Goal: Task Accomplishment & Management: Complete application form

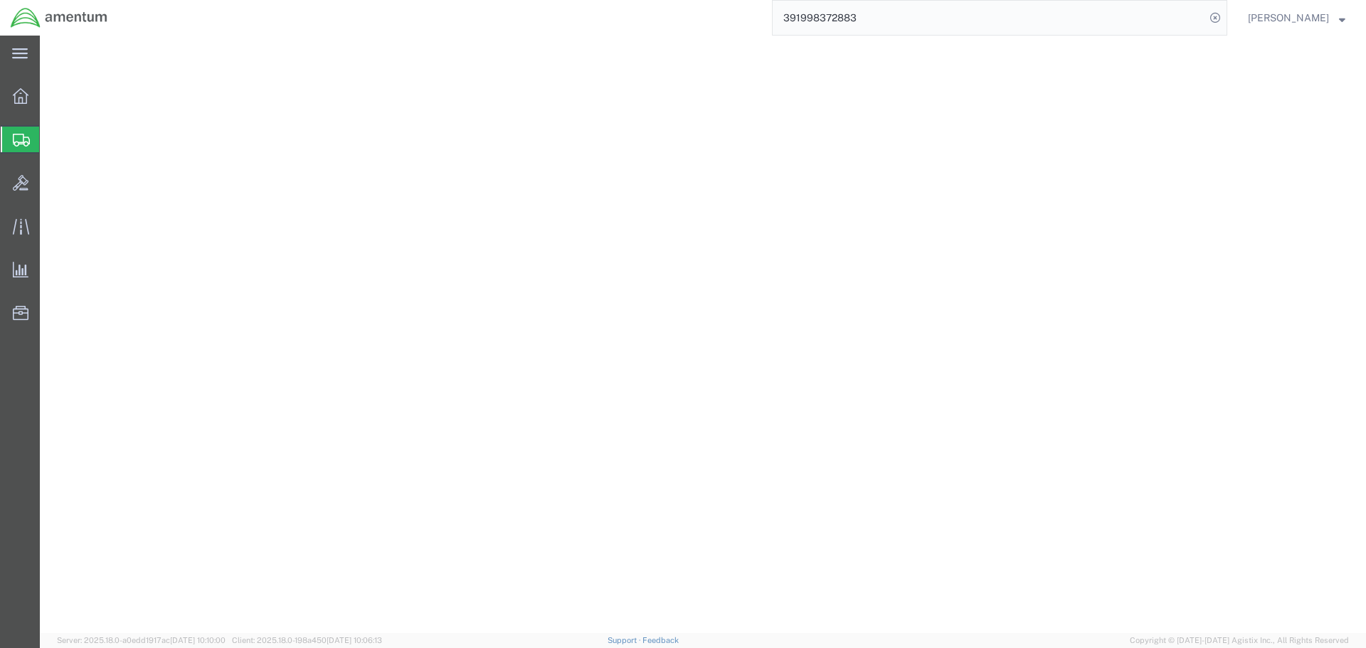
select select "2"
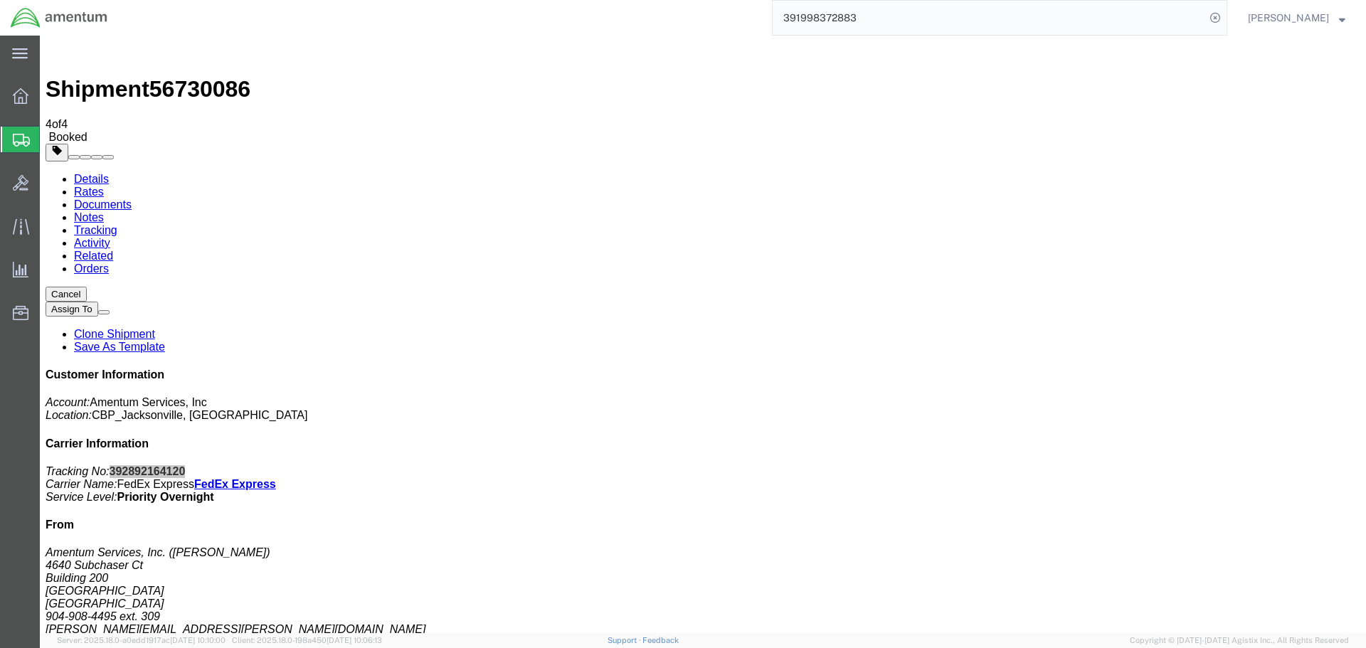
click at [0, 0] on span "Create Shipment" at bounding box center [0, 0] width 0 height 0
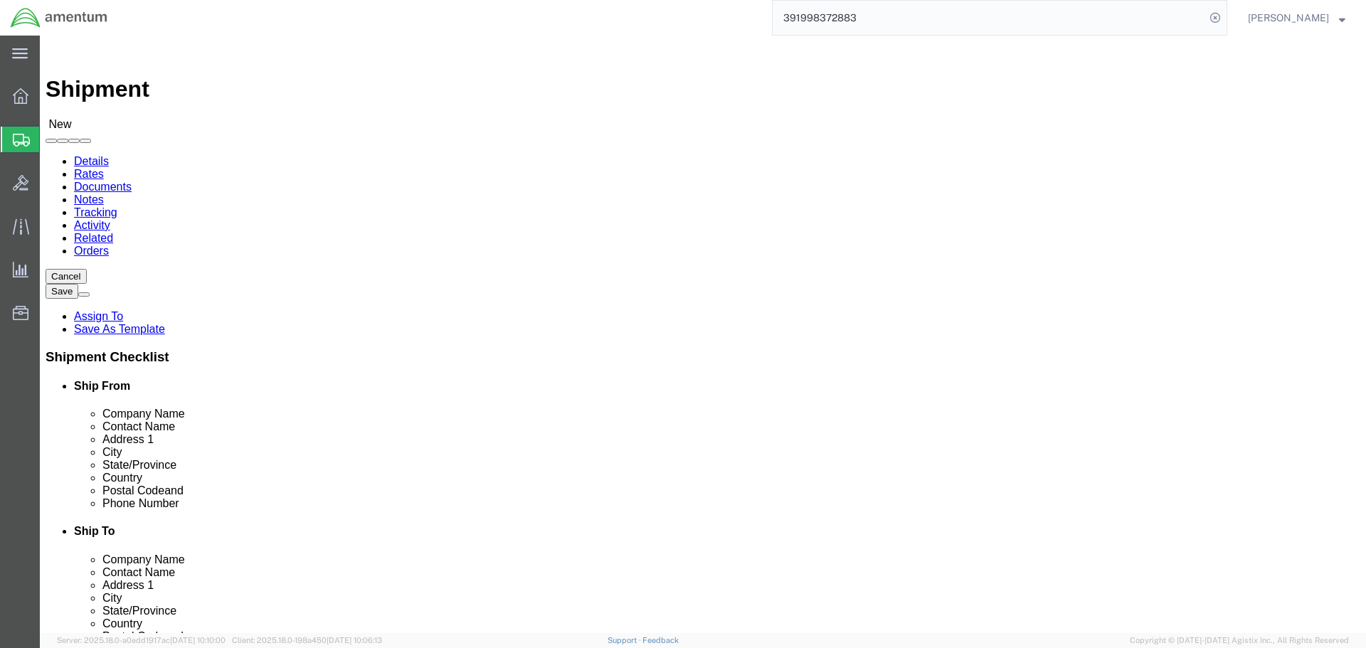
select select "MYPROFILE"
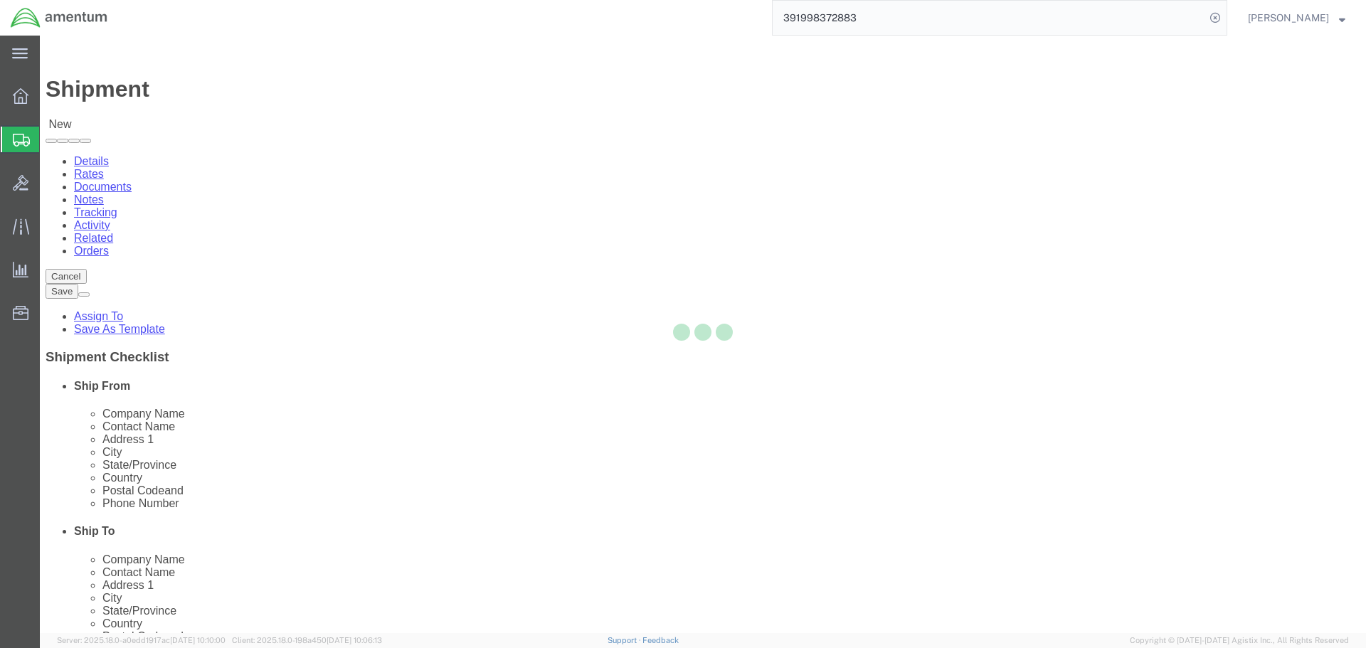
select select "FL"
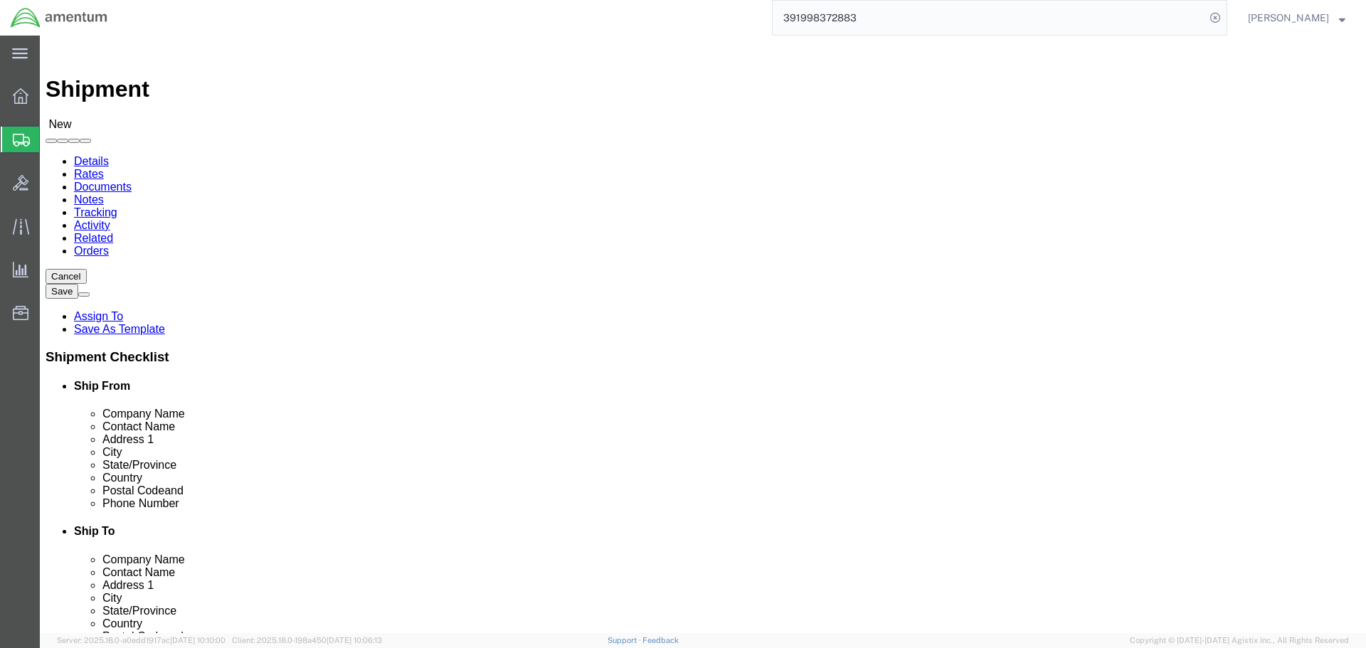
type input "ulv"
select select "49950"
select select "[GEOGRAPHIC_DATA]"
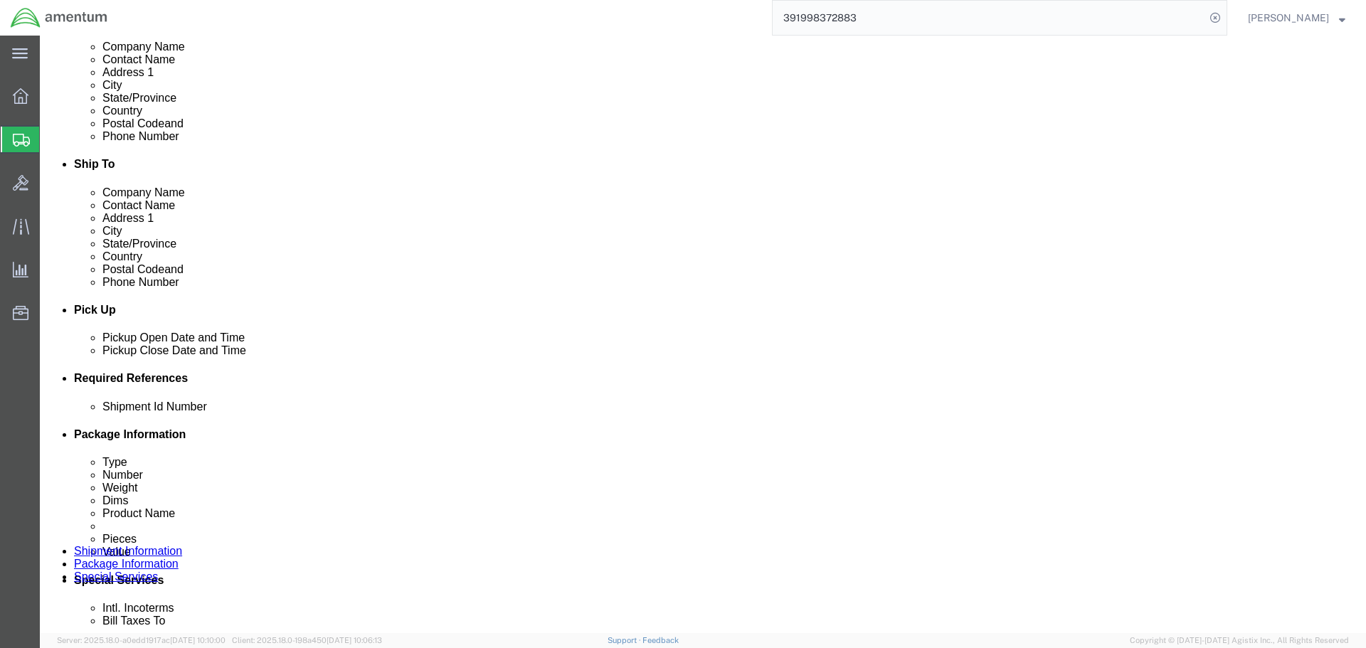
scroll to position [498, 0]
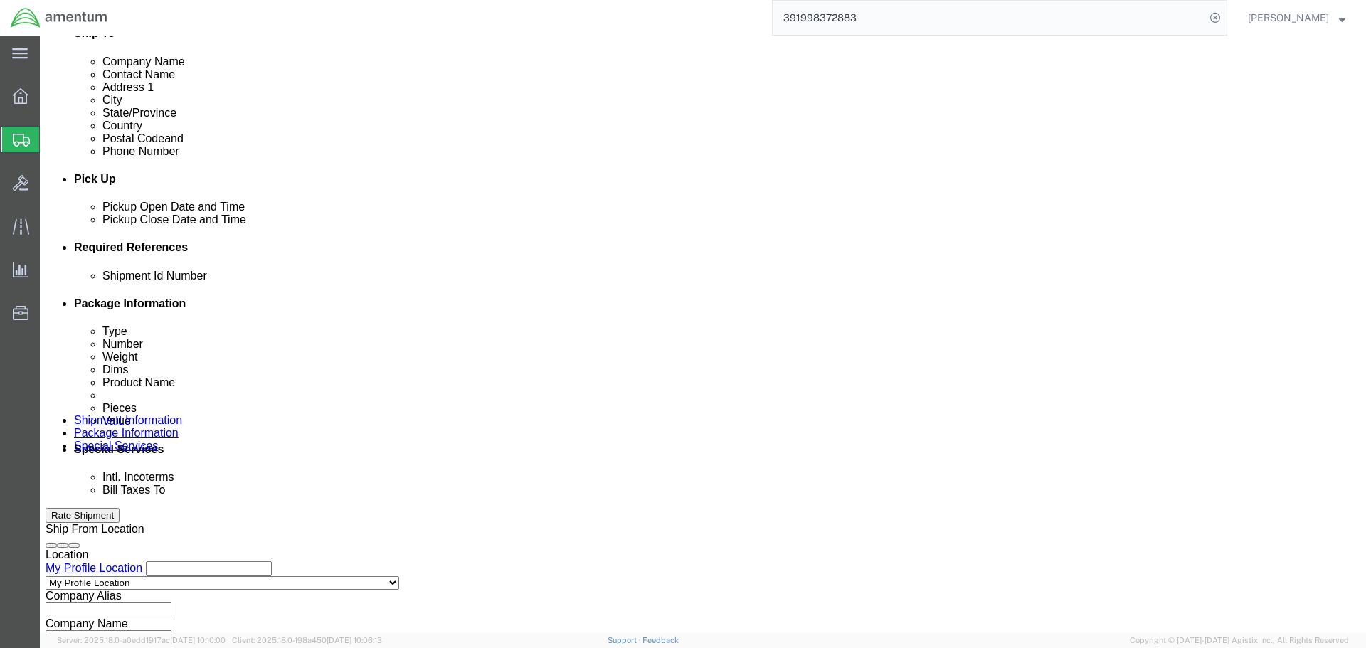
click input "text"
type input "5811s to ULV"
click button "Add reference"
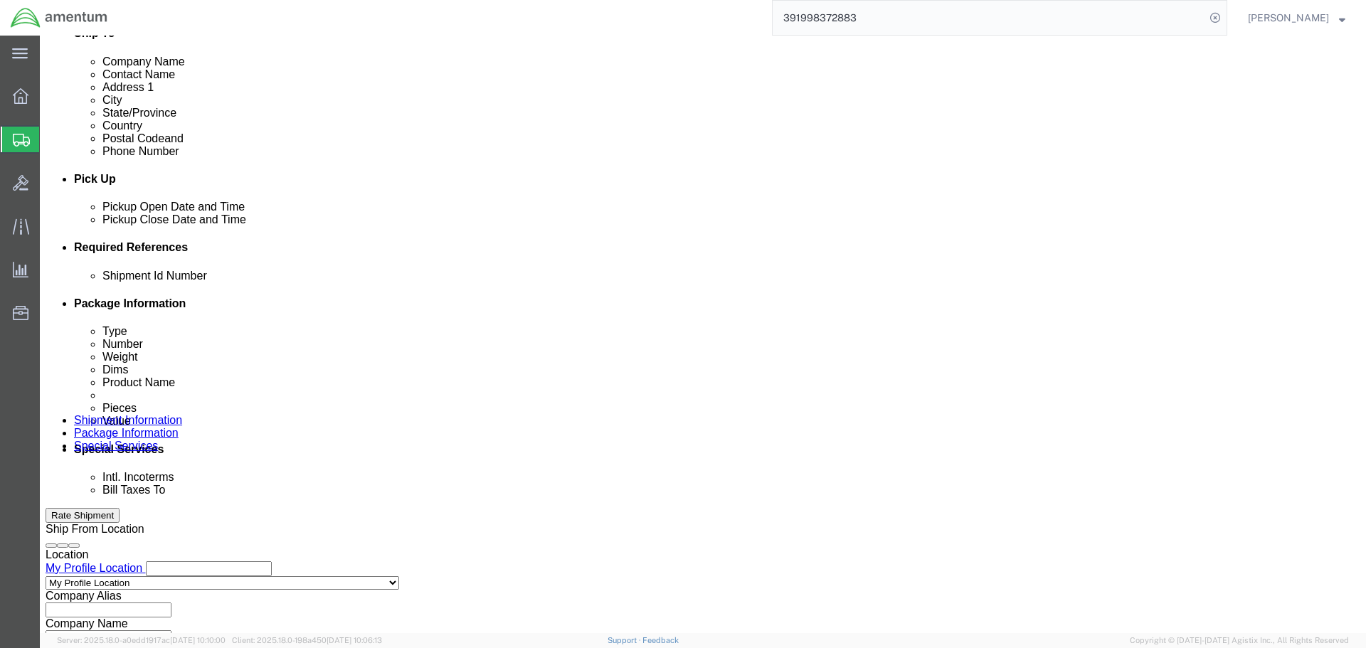
click select "Select Account Type Activity ID Airline Appointment Number ASN Batch Request # …"
select select "PROJNUM"
click select "Select Account Type Activity ID Airline Appointment Number ASN Batch Request # …"
type input "6118.03.03.2219.000.SER.0000"
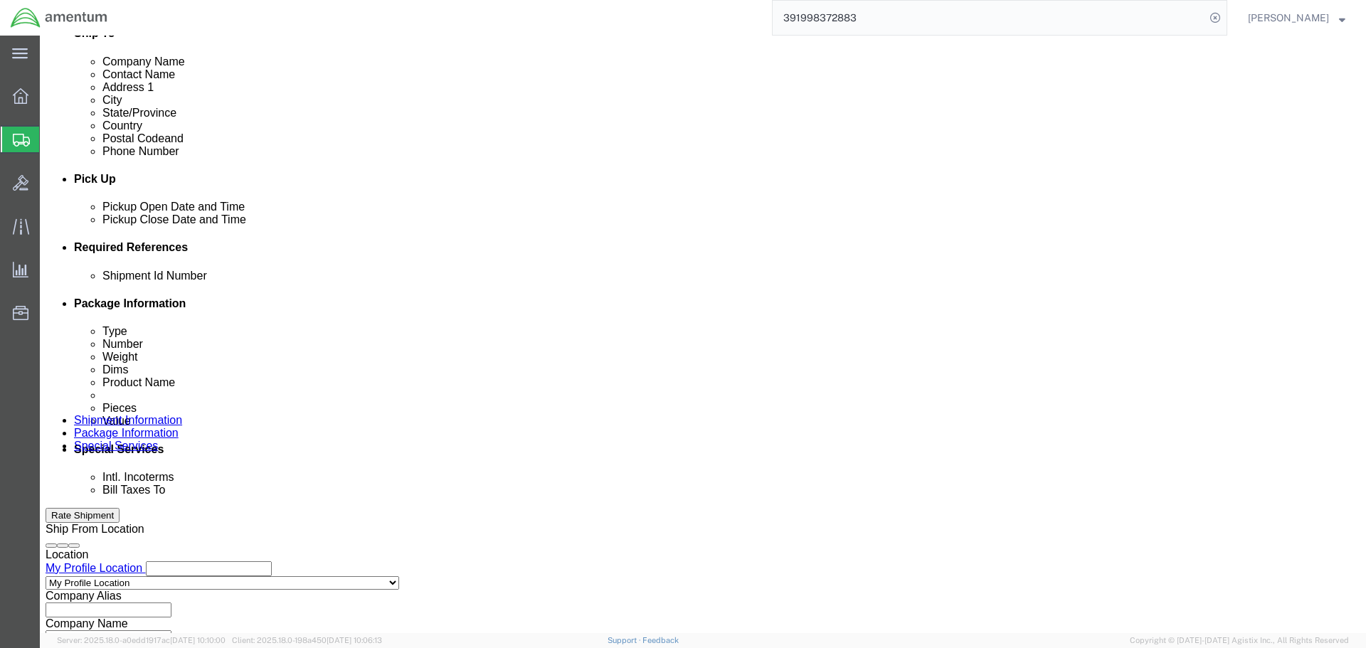
scroll to position [0, 0]
select select "DEPT"
type input "CBP"
select select "CUSTREF"
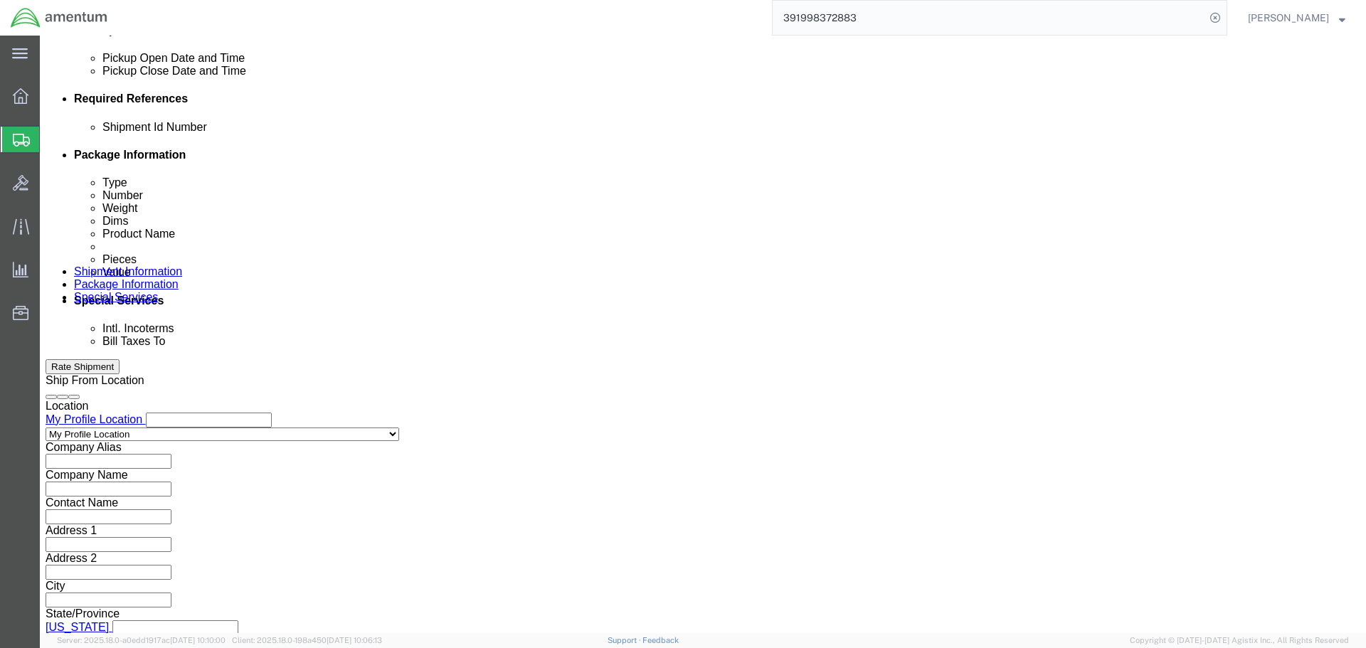
scroll to position [651, 0]
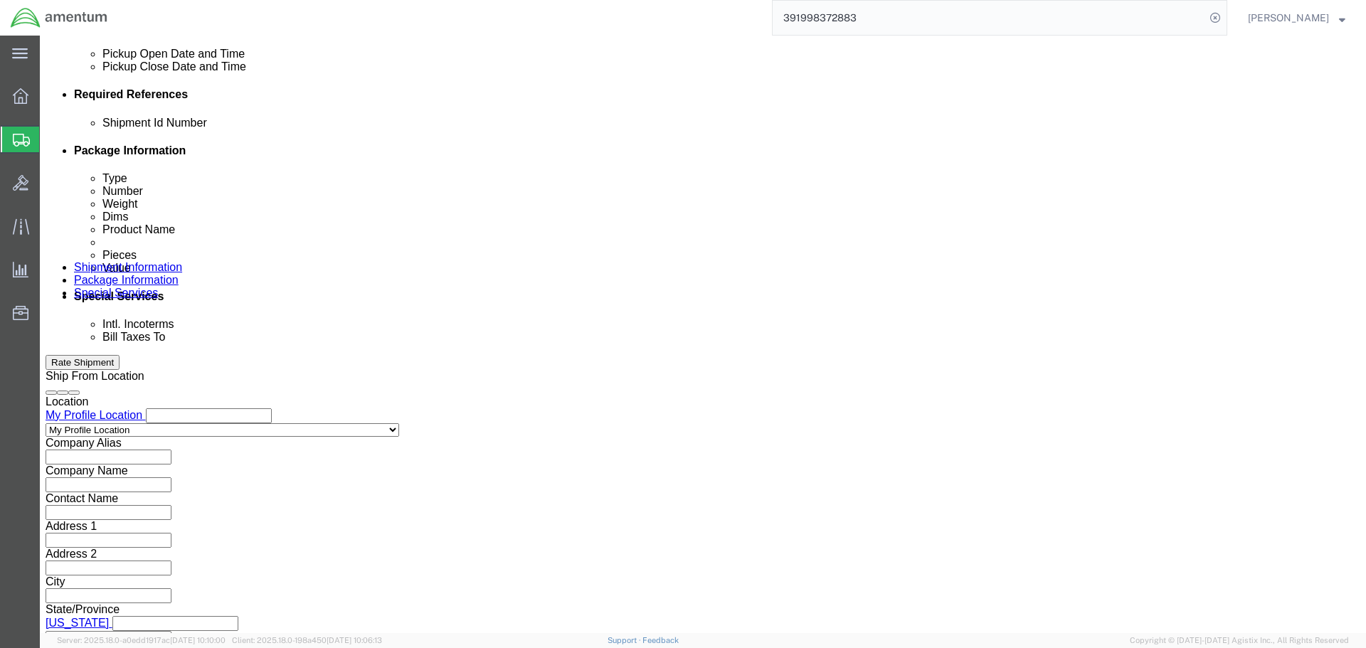
type input "RT5000"
click button "Continue"
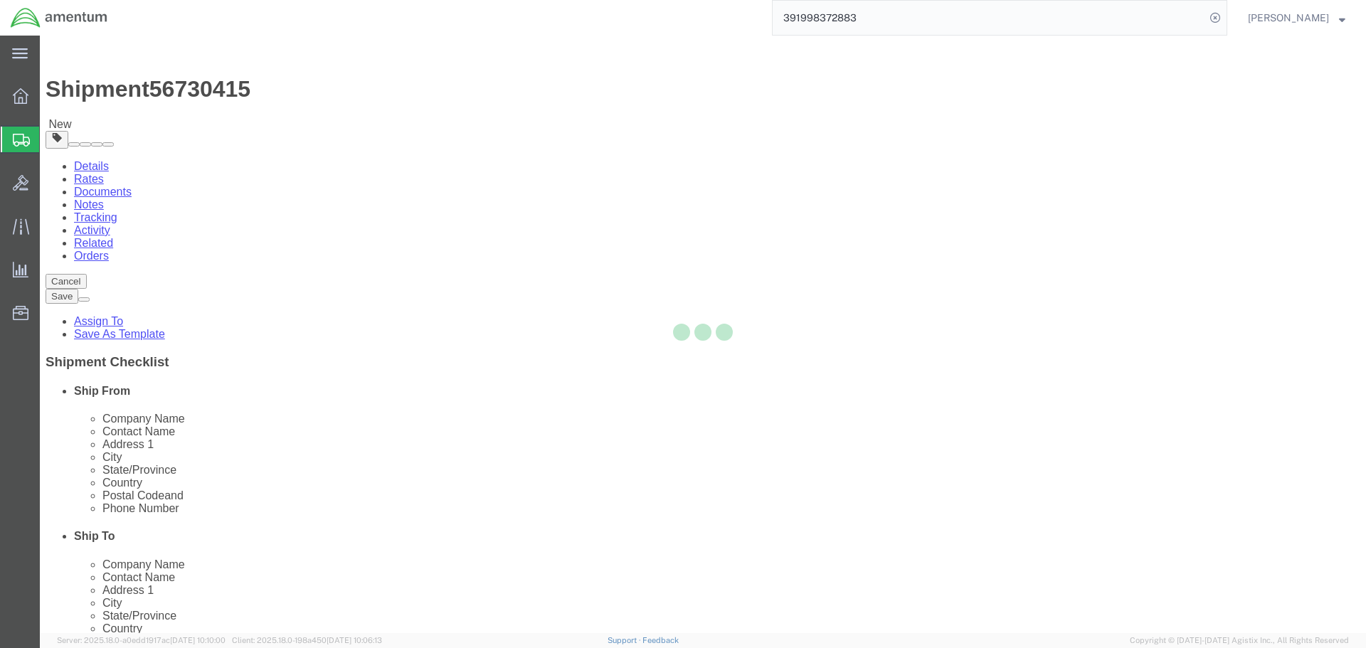
select select "CBOX"
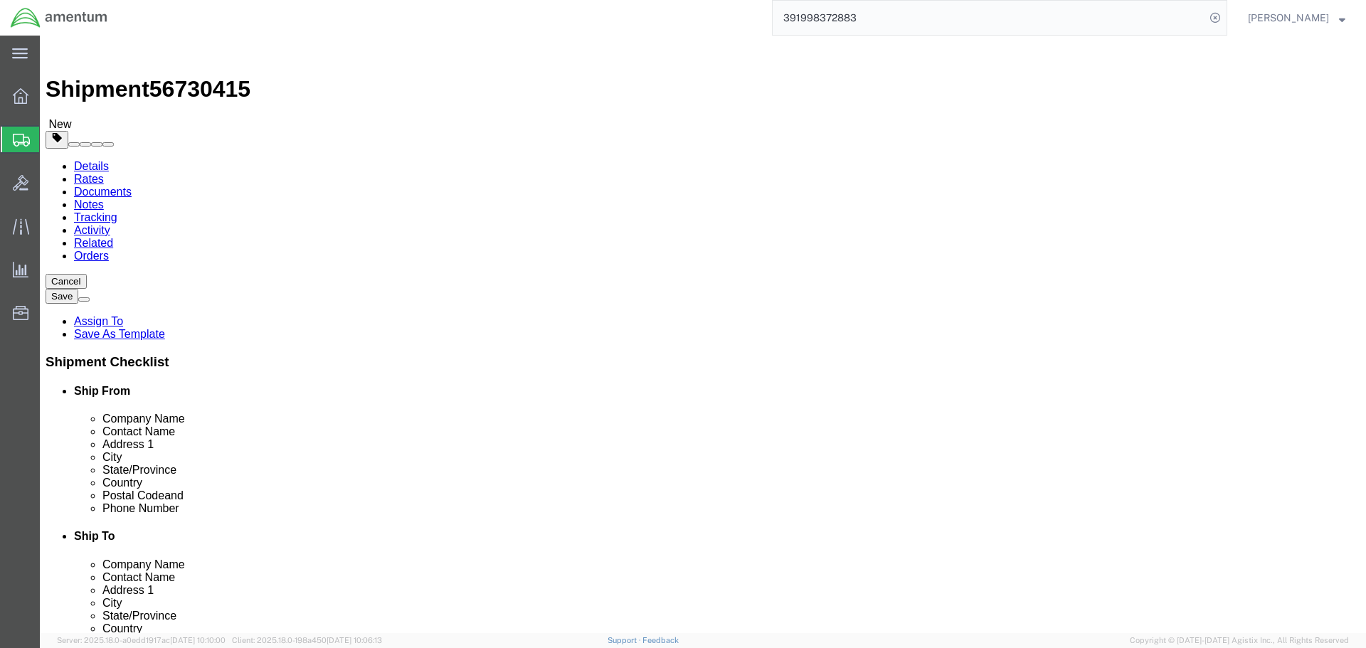
click input "text"
type input "24"
type input "12"
type input "48"
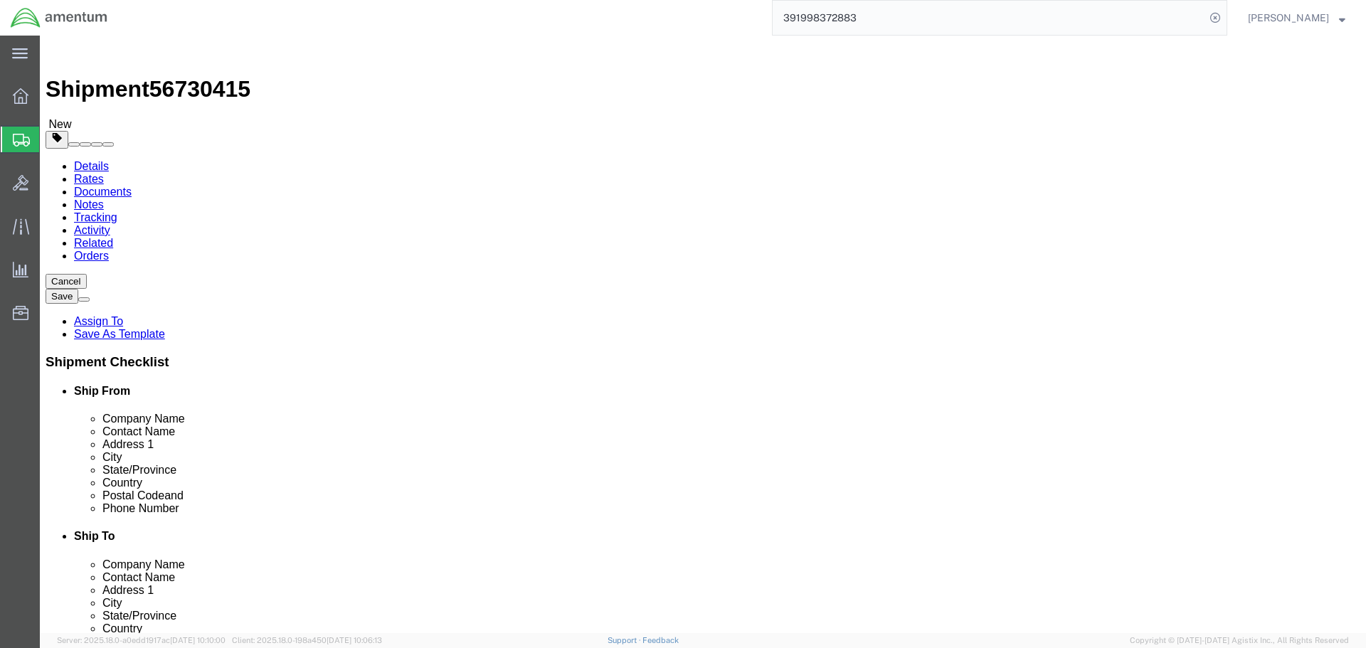
click div "Package Content # 1 x Package Type Select BCK Boxes Bale(s) Basket(s) Bolt(s) B…"
click span
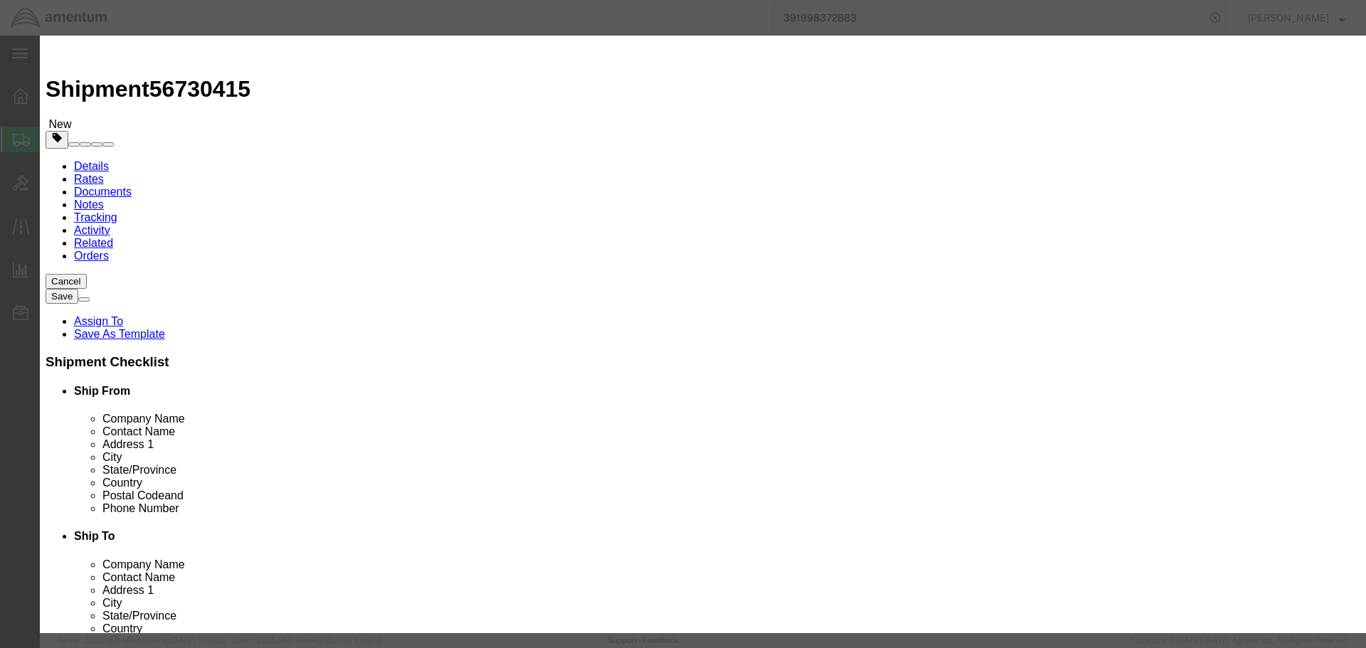
click input "text"
type input "RT5000"
click input "0"
type input "2"
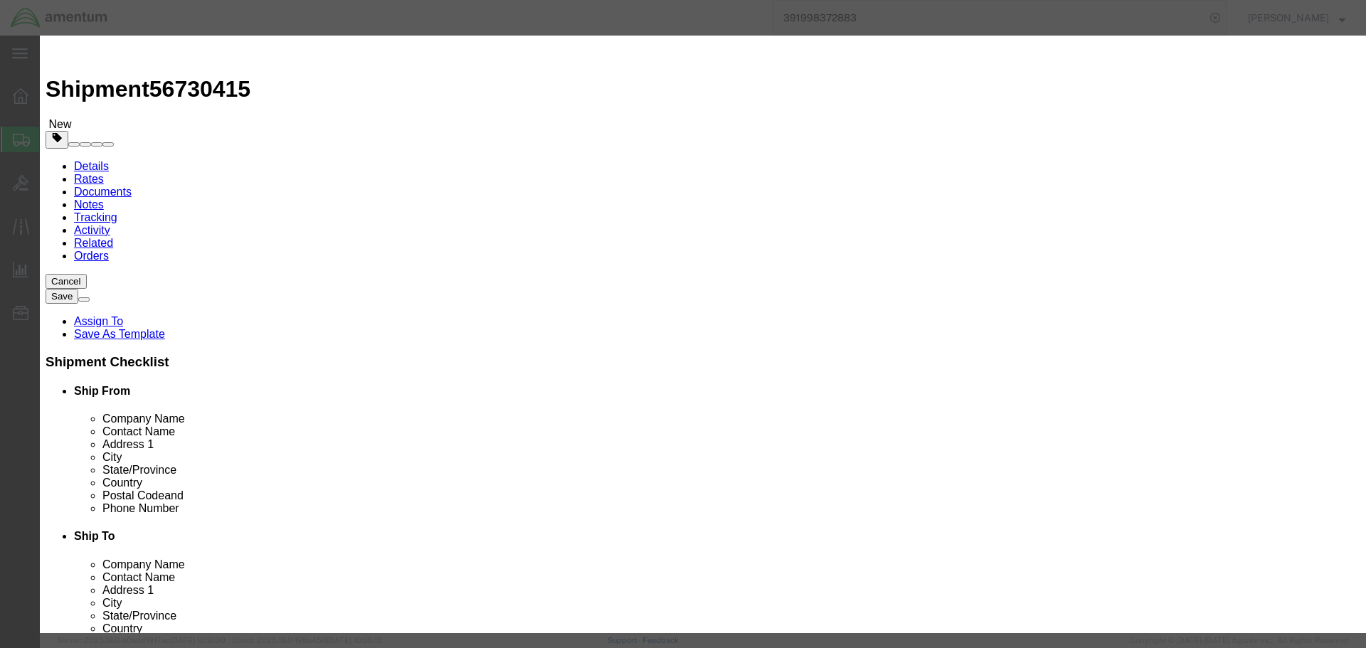
type input "100000"
click button "Save & Close"
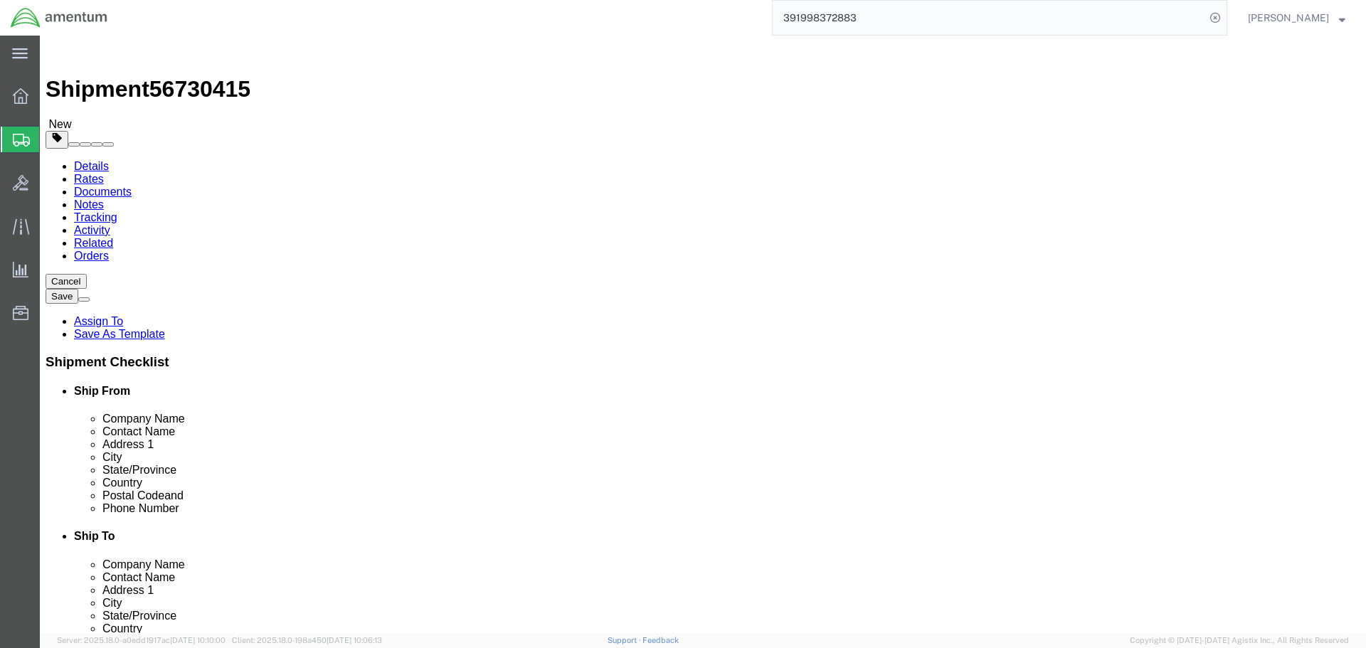
click button "Rate Shipment"
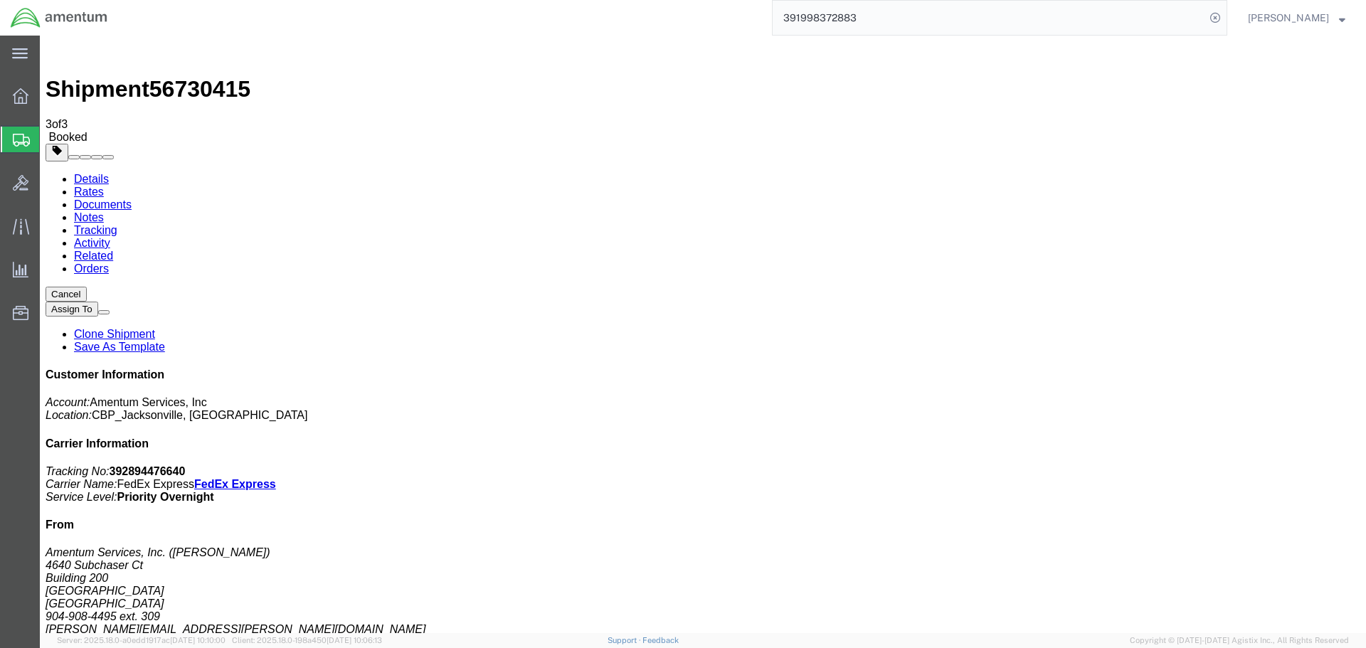
drag, startPoint x: 175, startPoint y: 413, endPoint x: 117, endPoint y: 314, distance: 114.5
checkbox input "true"
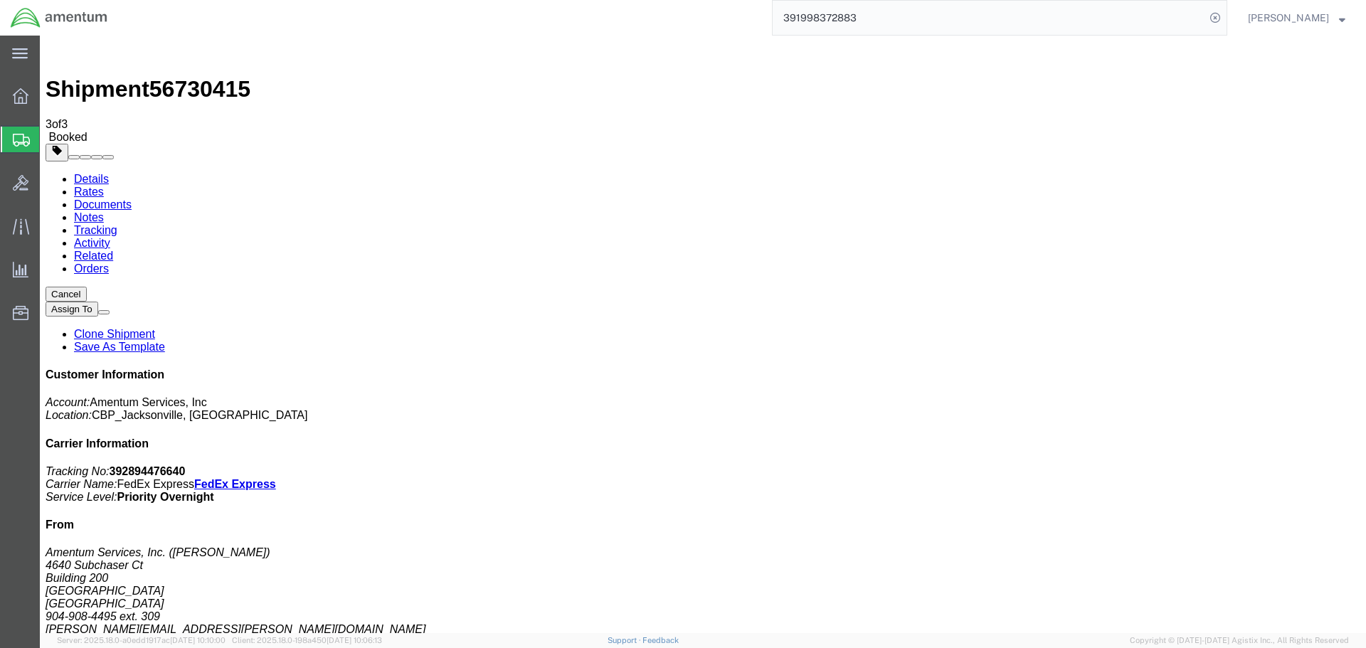
click at [186, 465] on b "392894476640" at bounding box center [148, 471] width 76 height 12
copy b "392894476640"
drag, startPoint x: 659, startPoint y: 394, endPoint x: 151, endPoint y: 230, distance: 534.0
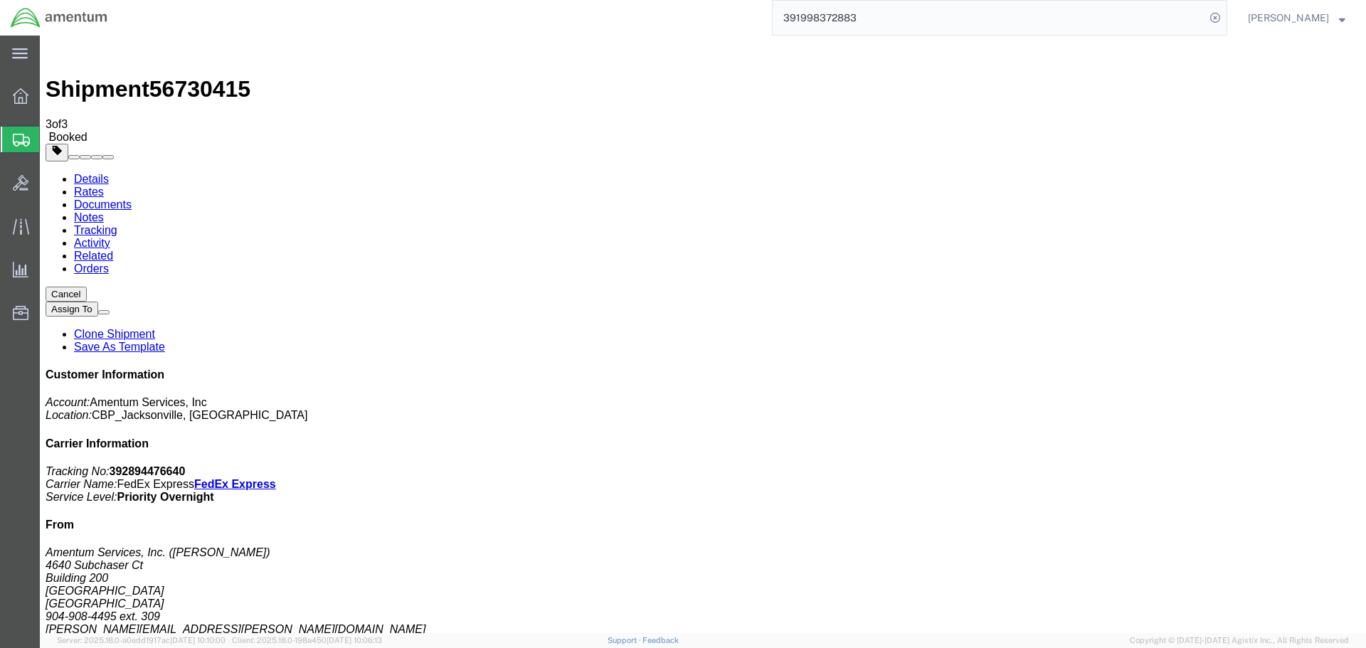
click at [0, 0] on span "Create Shipment" at bounding box center [0, 0] width 0 height 0
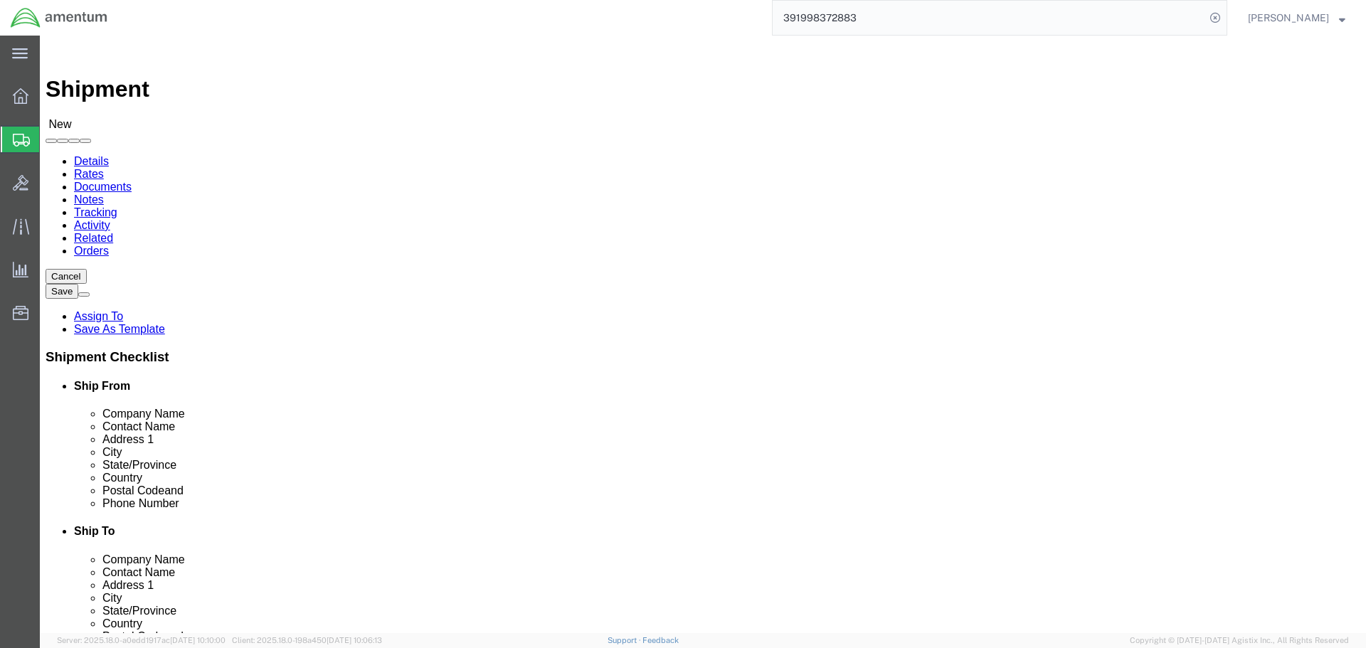
select select "MYPROFILE"
select select "FL"
type input "wsd"
select select "49946"
select select "CA"
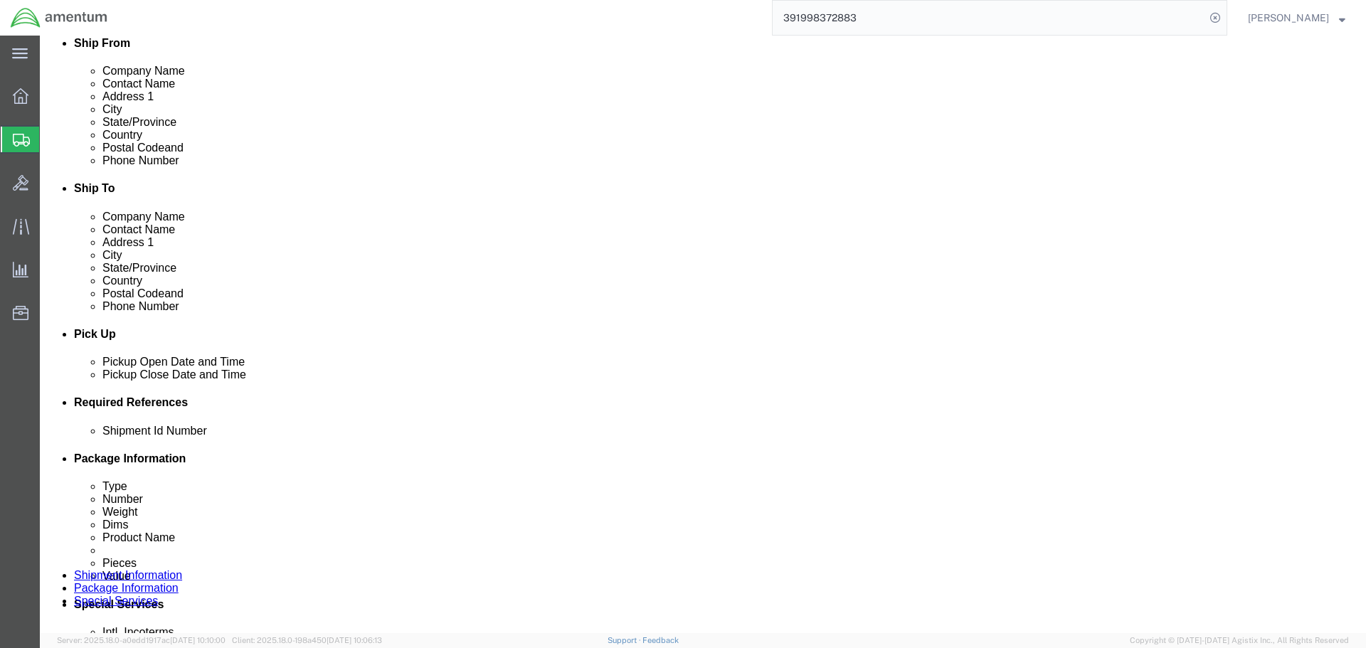
scroll to position [427, 0]
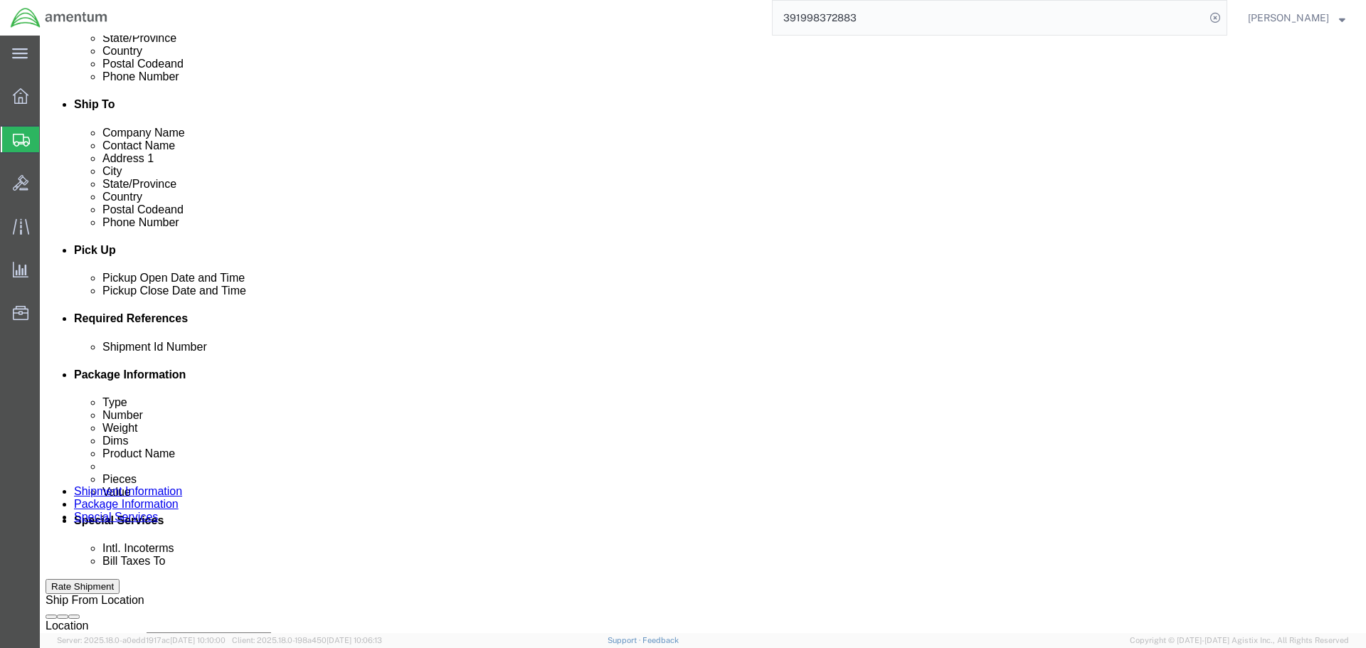
click input "text"
type input "TDFM TO WSD"
click button "Add reference"
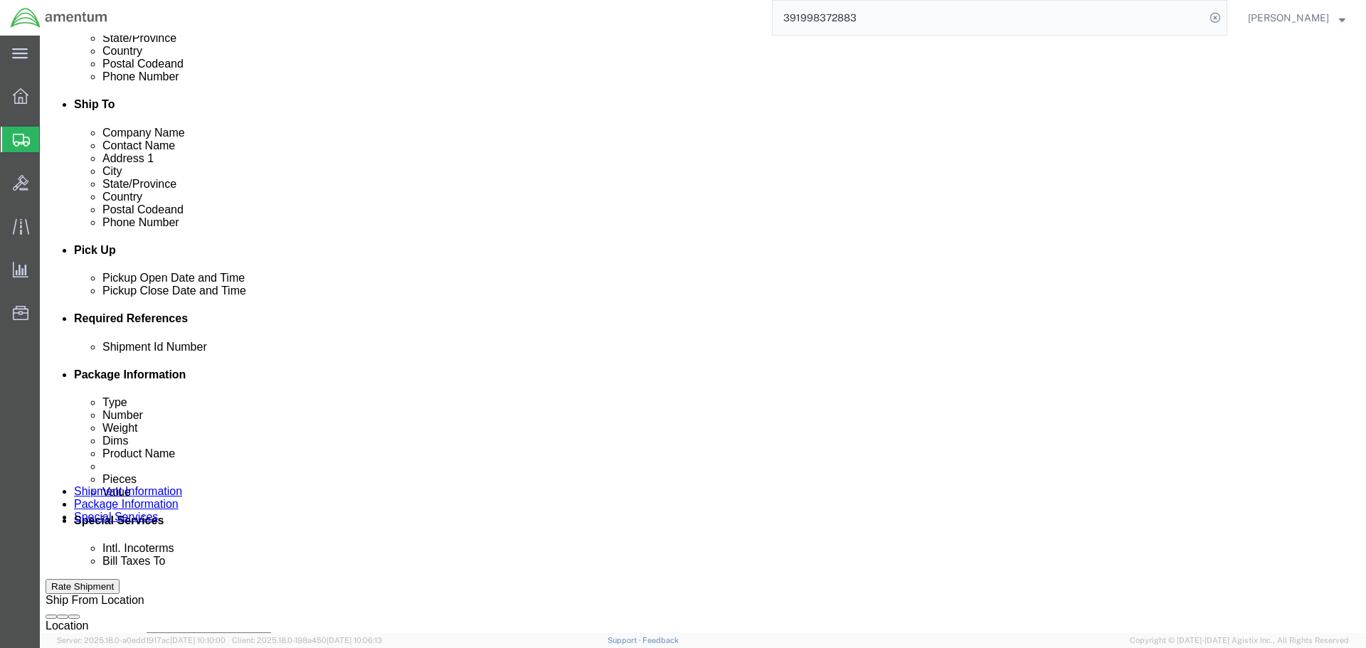
click select "Select Account Type Activity ID Airline Appointment Number ASN Batch Request # …"
select select "PROJNUM"
click select "Select Account Type Activity ID Airline Appointment Number ASN Batch Request # …"
type input "6118.03.03.2219.000.SER.0000"
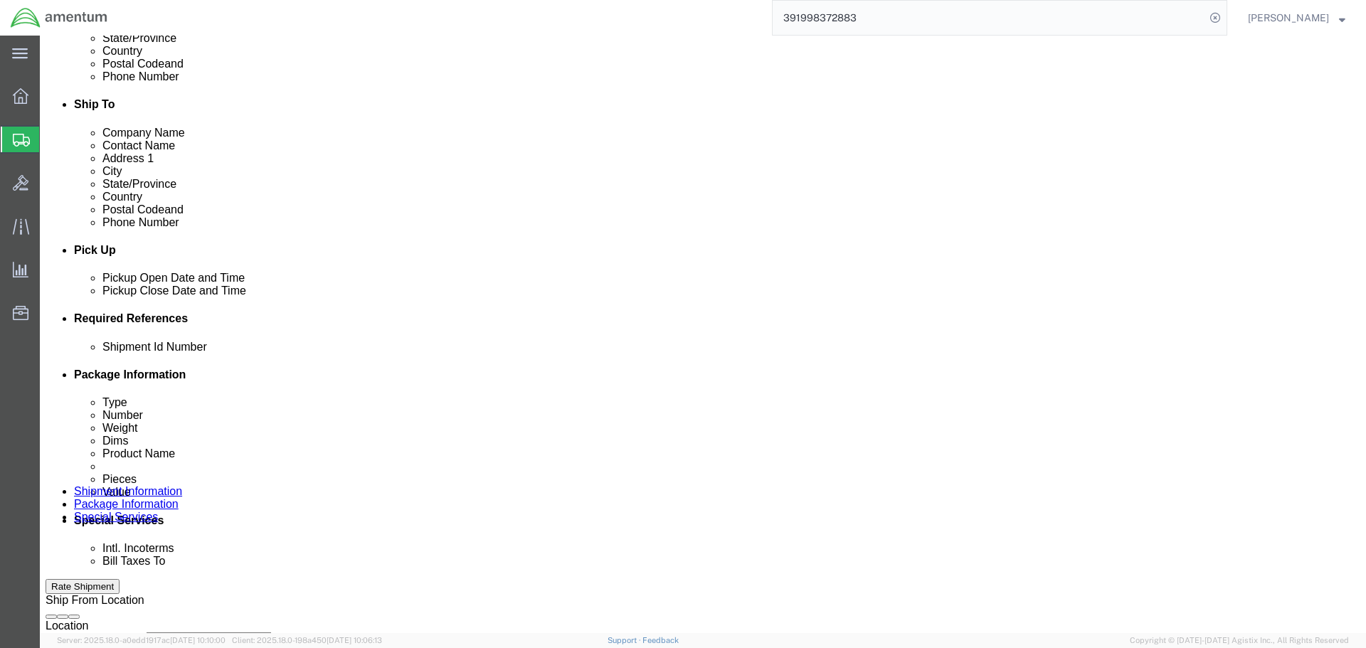
select select "DEPT"
type input "CBP"
select select "CUSTREF"
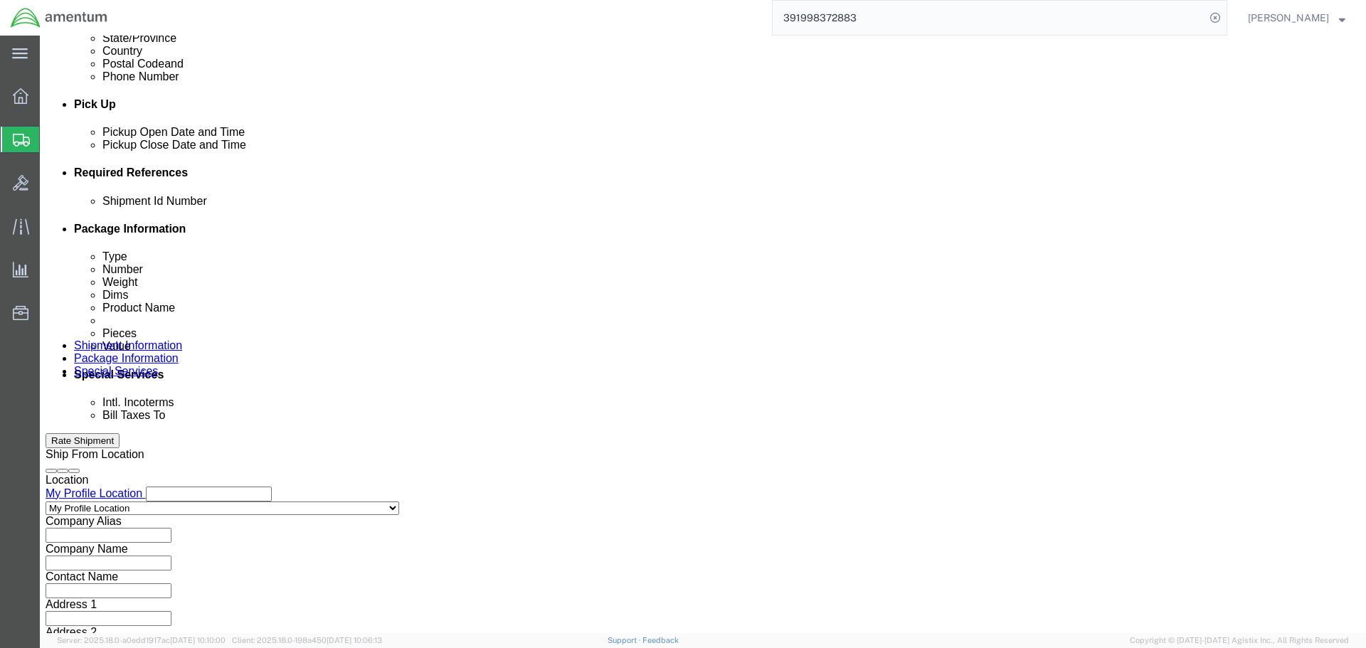
scroll to position [651, 0]
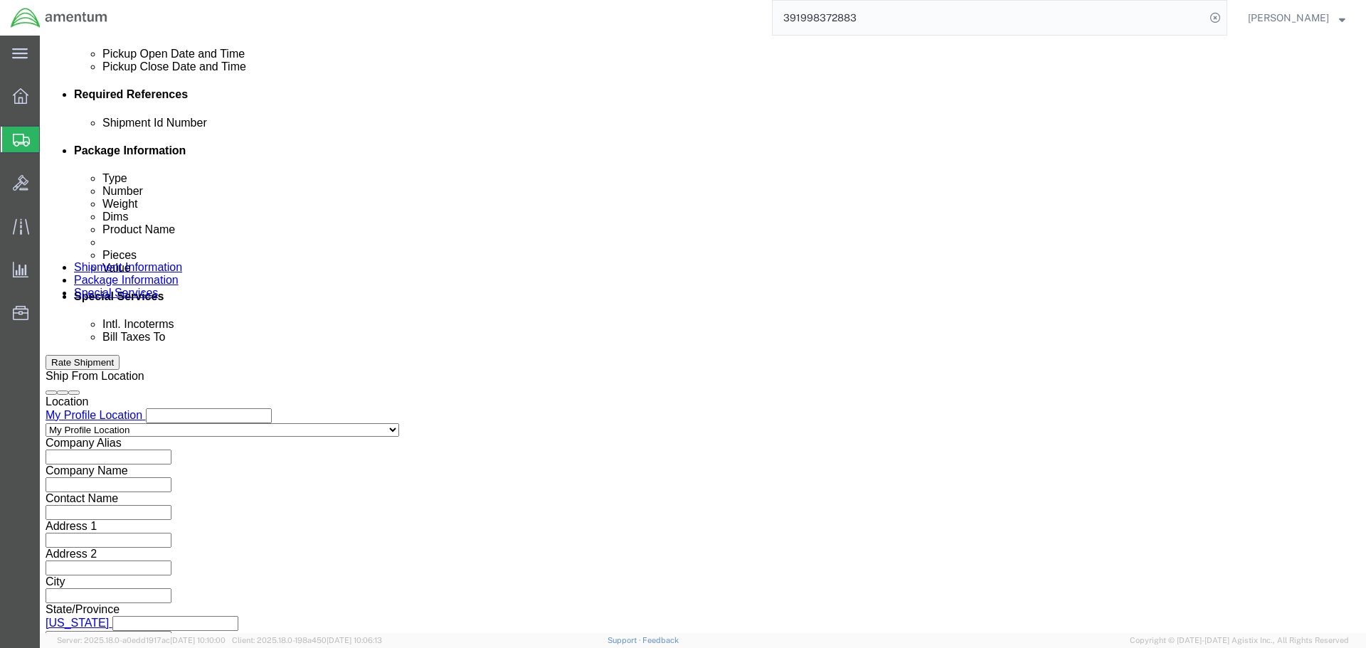
type input "TDFM"
click button "Continue"
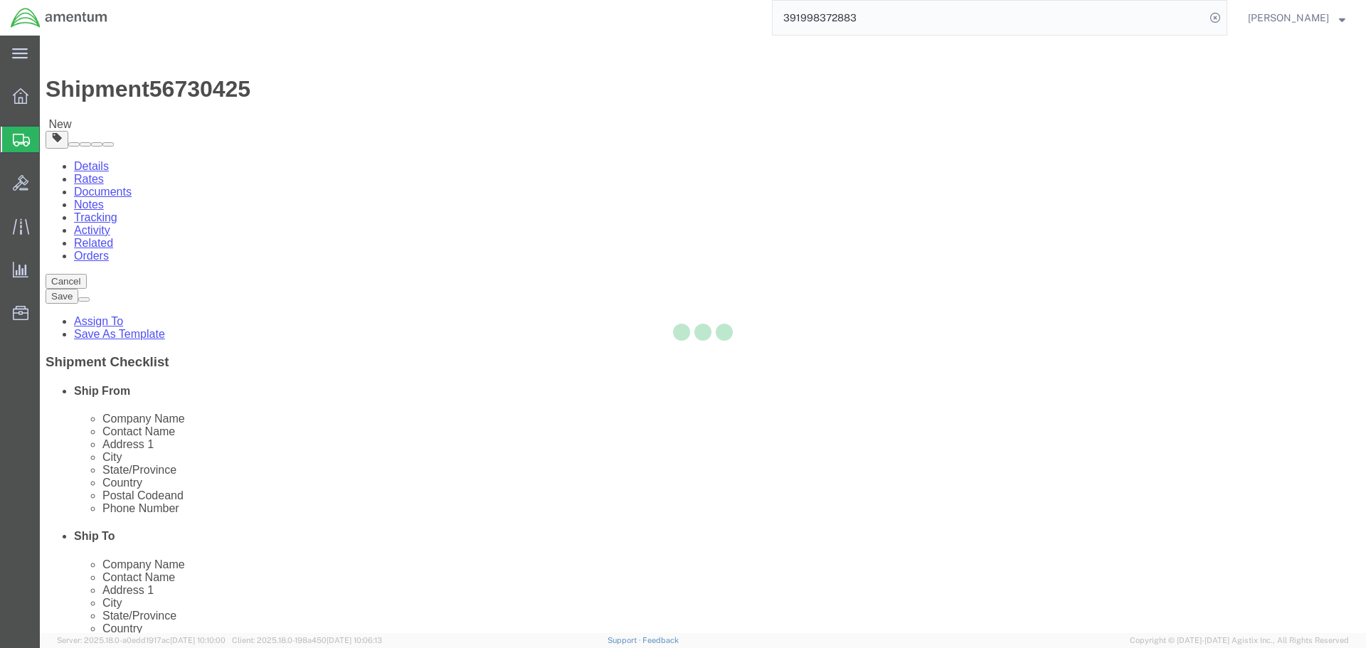
select select "CBOX"
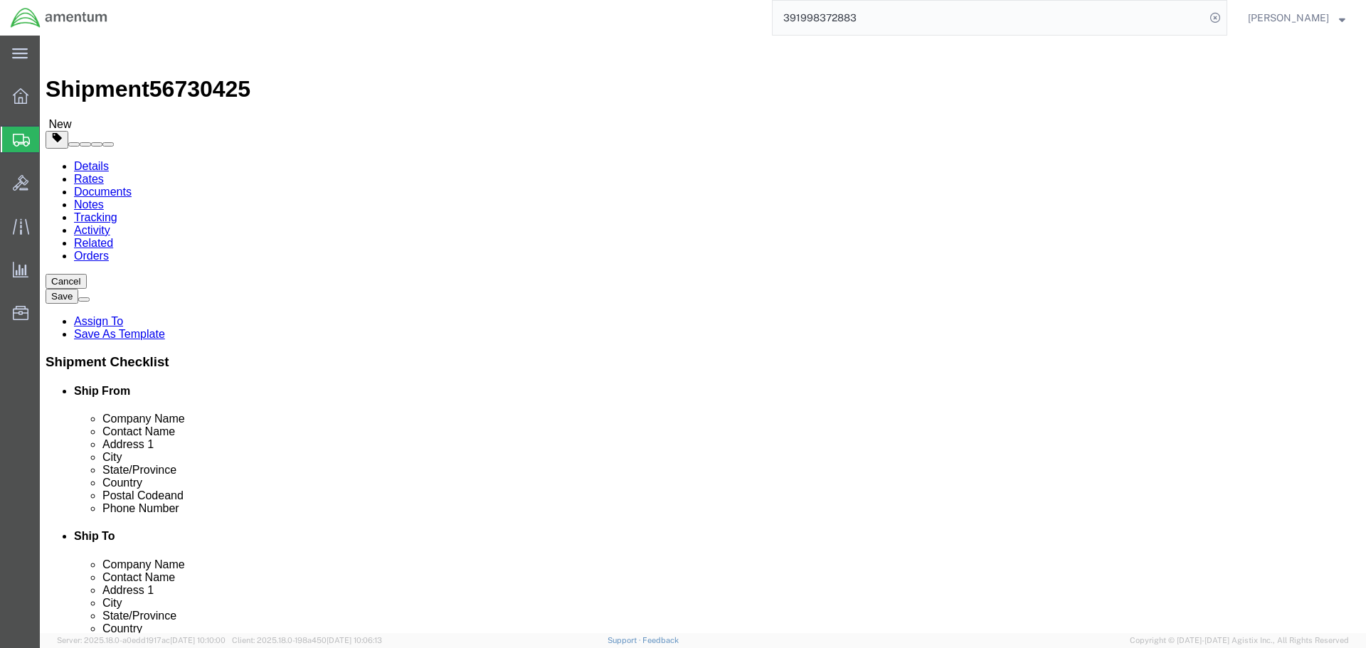
click input "text"
type input "12"
type input "9"
type input "7"
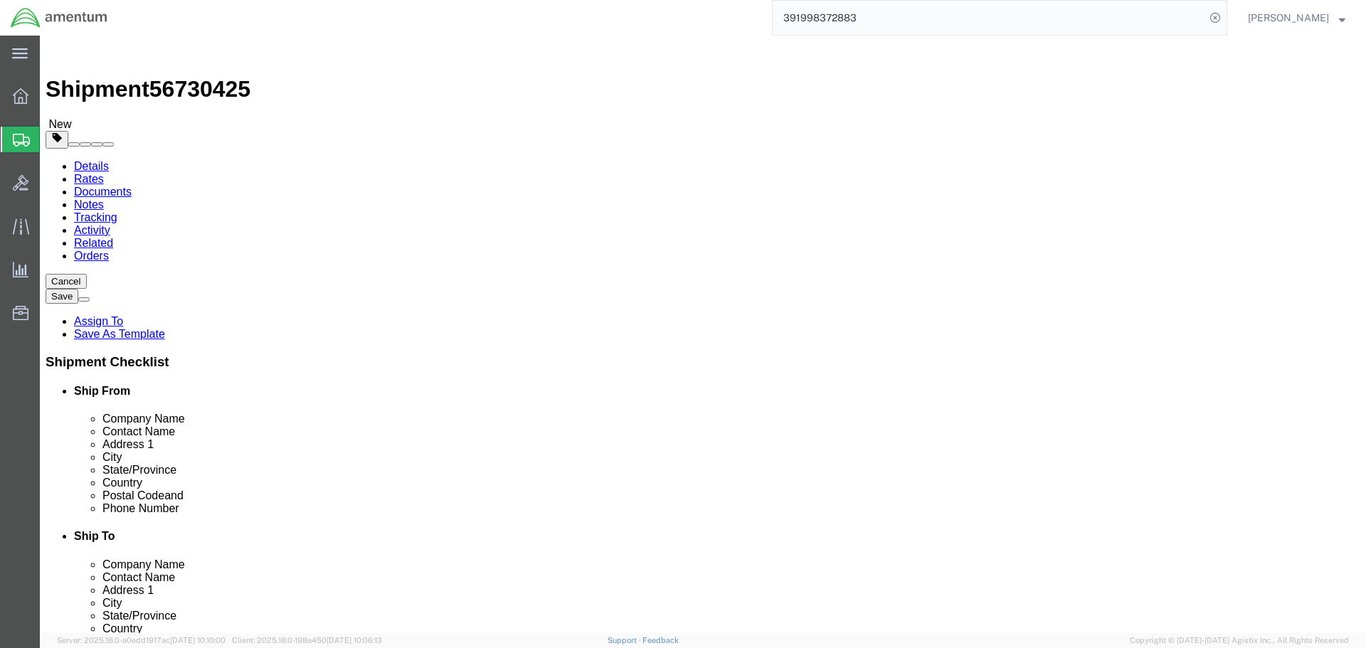
click link "Add Content"
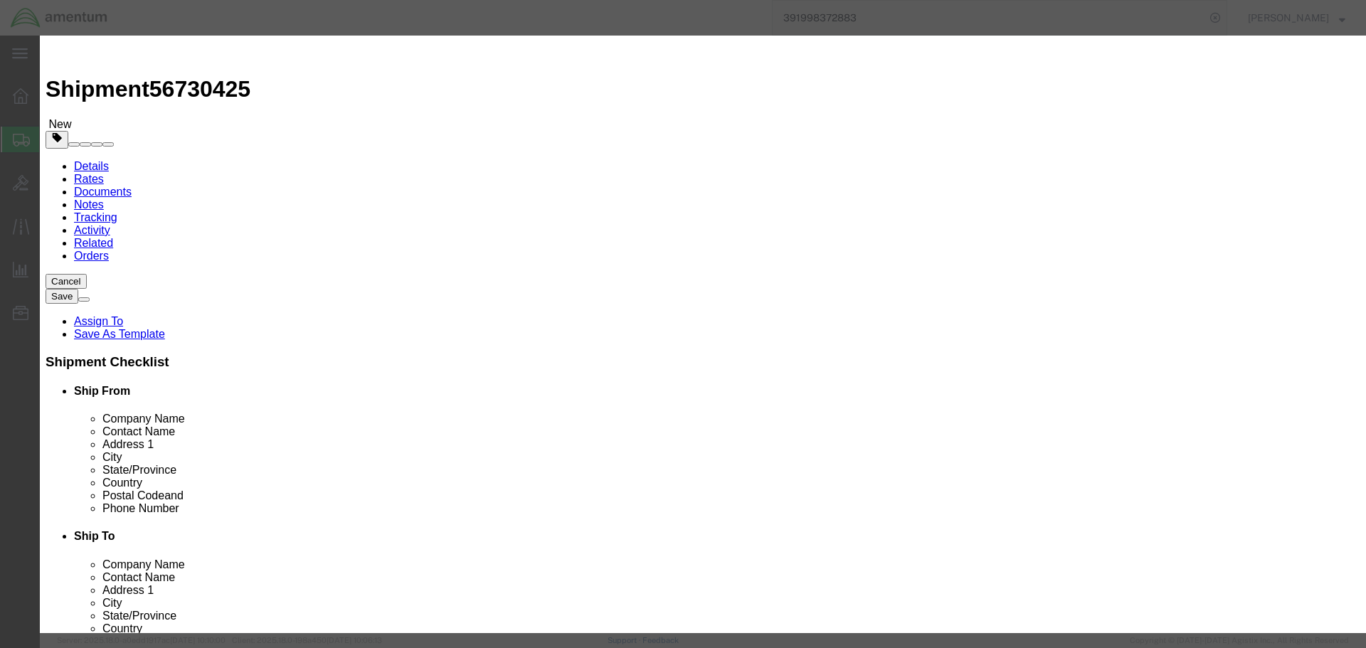
click input "text"
type input "TDFM"
click div "Product Name TDFM TDFM Pieces 0 Select Bag Barrels 100Board Feet Bottle Box Bli…"
click input "0"
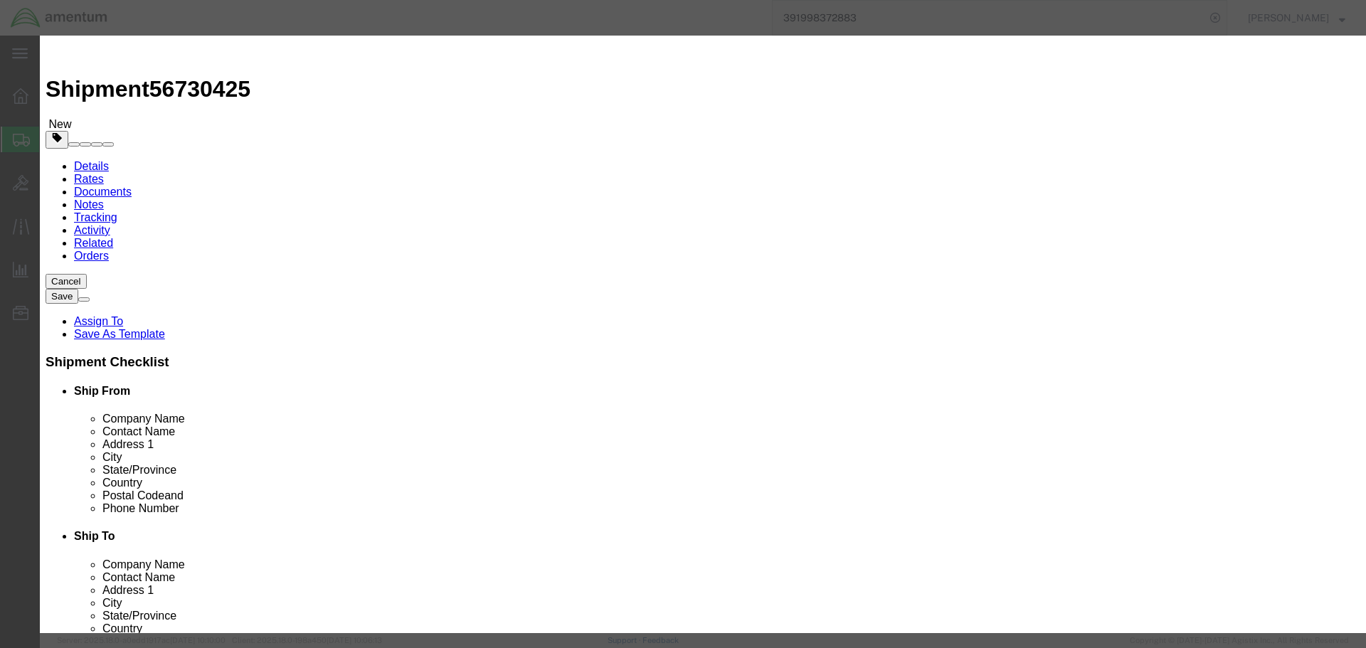
type input "01"
type input "25000"
click button "Save & Close"
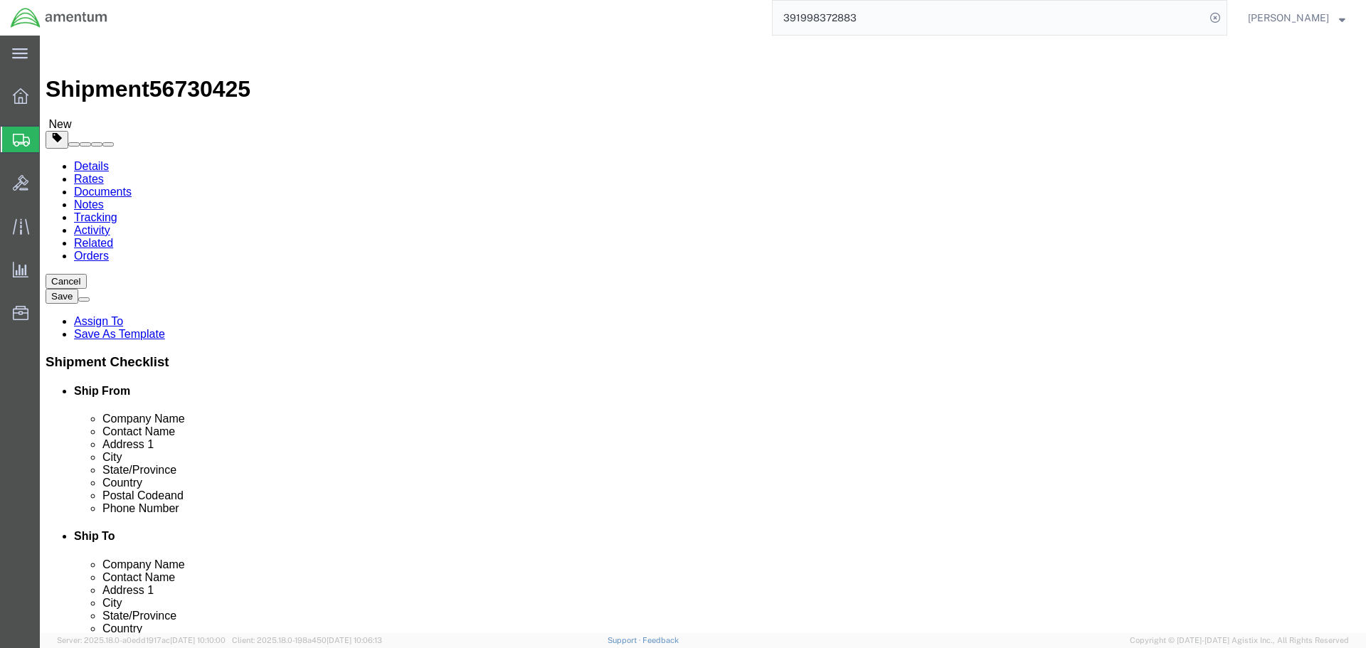
click button "Rate Shipment"
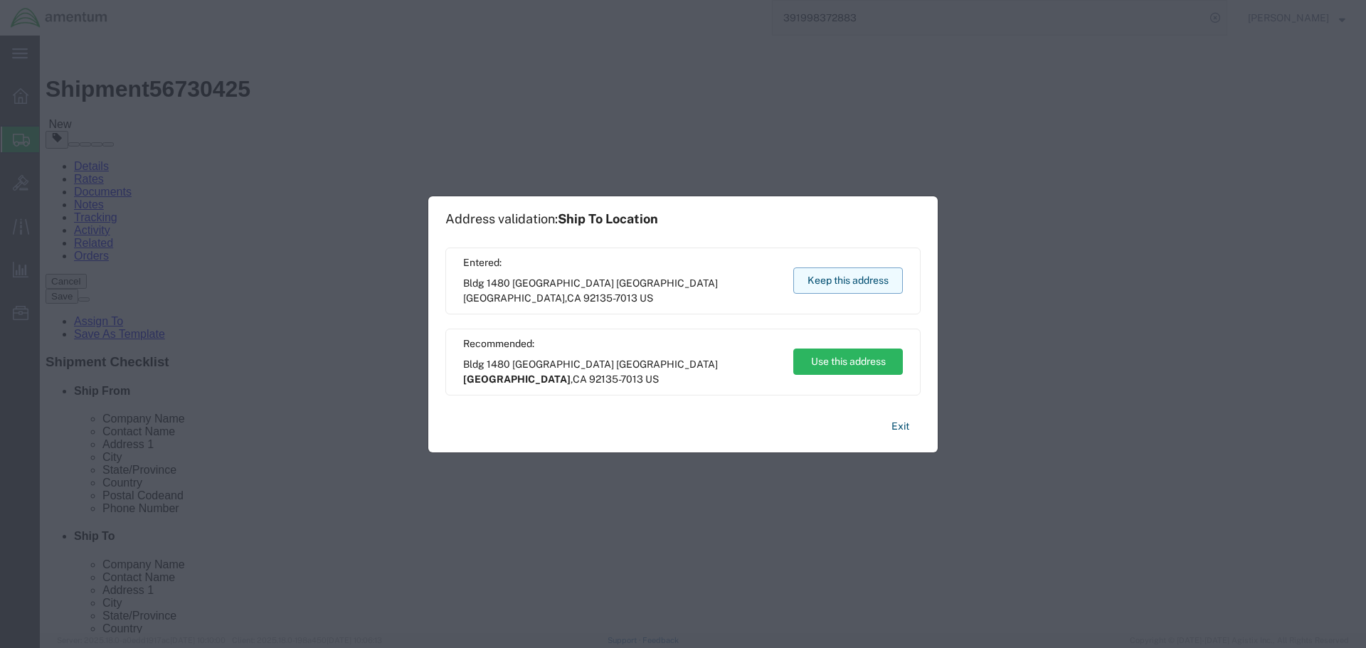
click at [828, 282] on button "Keep this address" at bounding box center [848, 281] width 110 height 26
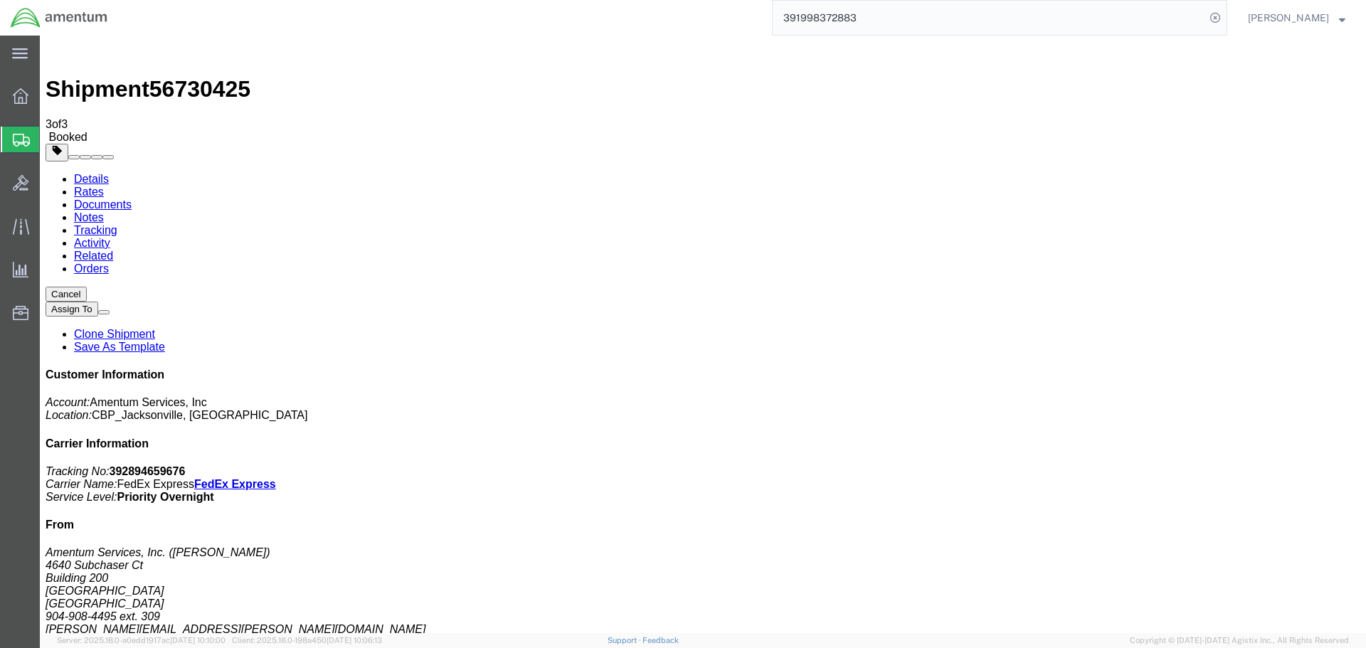
checkbox input "true"
click at [186, 465] on b "392894659676" at bounding box center [148, 471] width 76 height 12
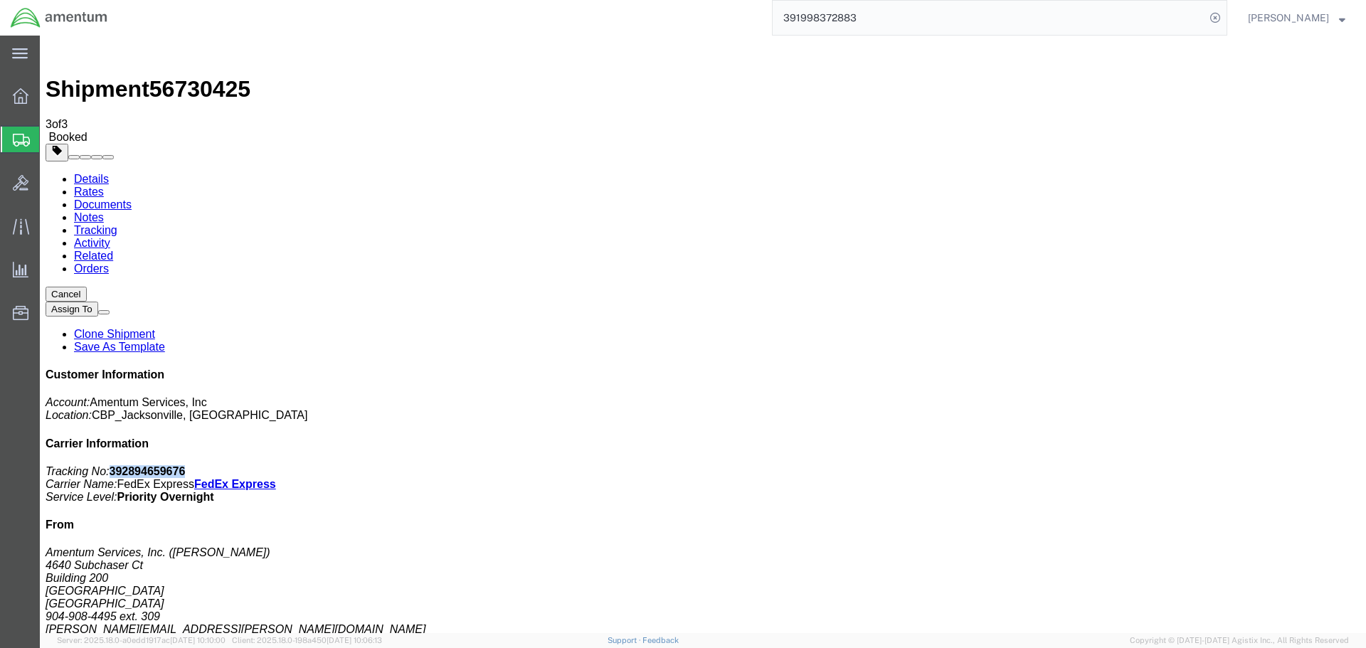
copy b "392894659676"
